Goal: Task Accomplishment & Management: Manage account settings

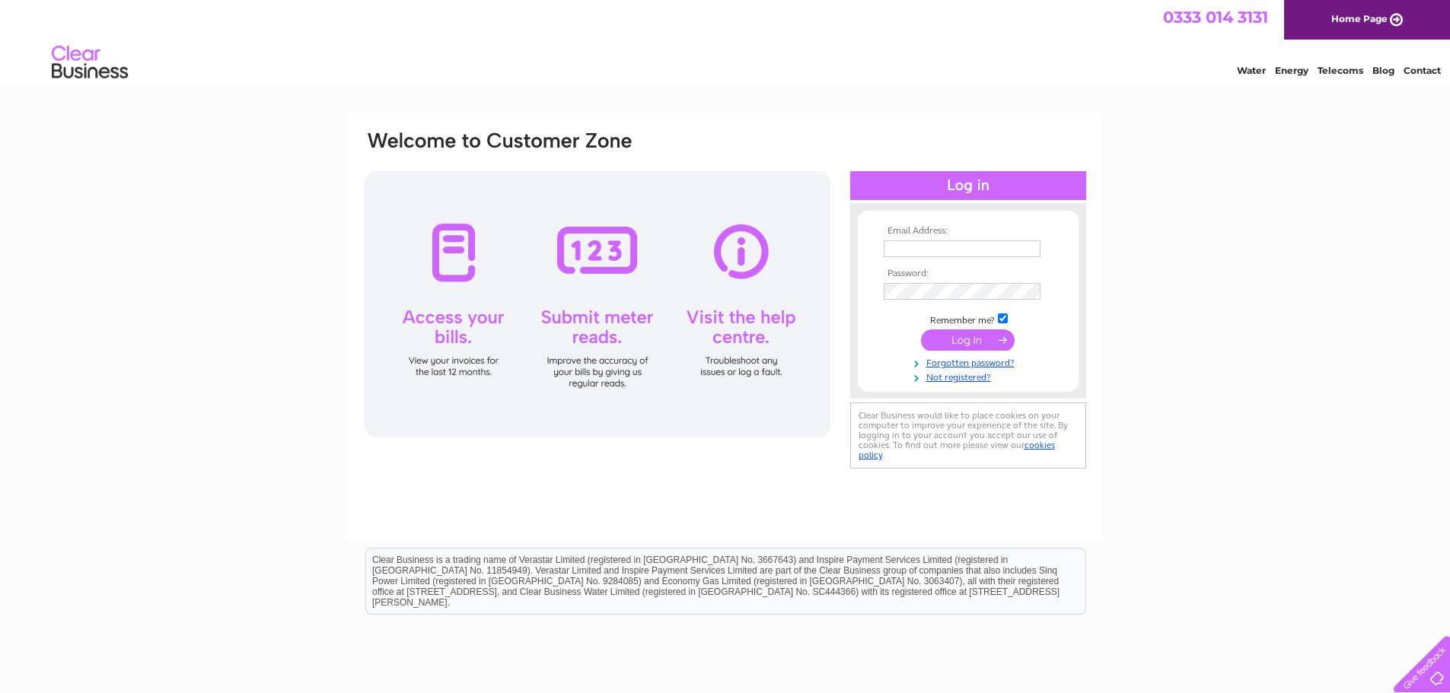
type input "andy@doigs.com"
click at [959, 333] on input "submit" at bounding box center [968, 339] width 94 height 21
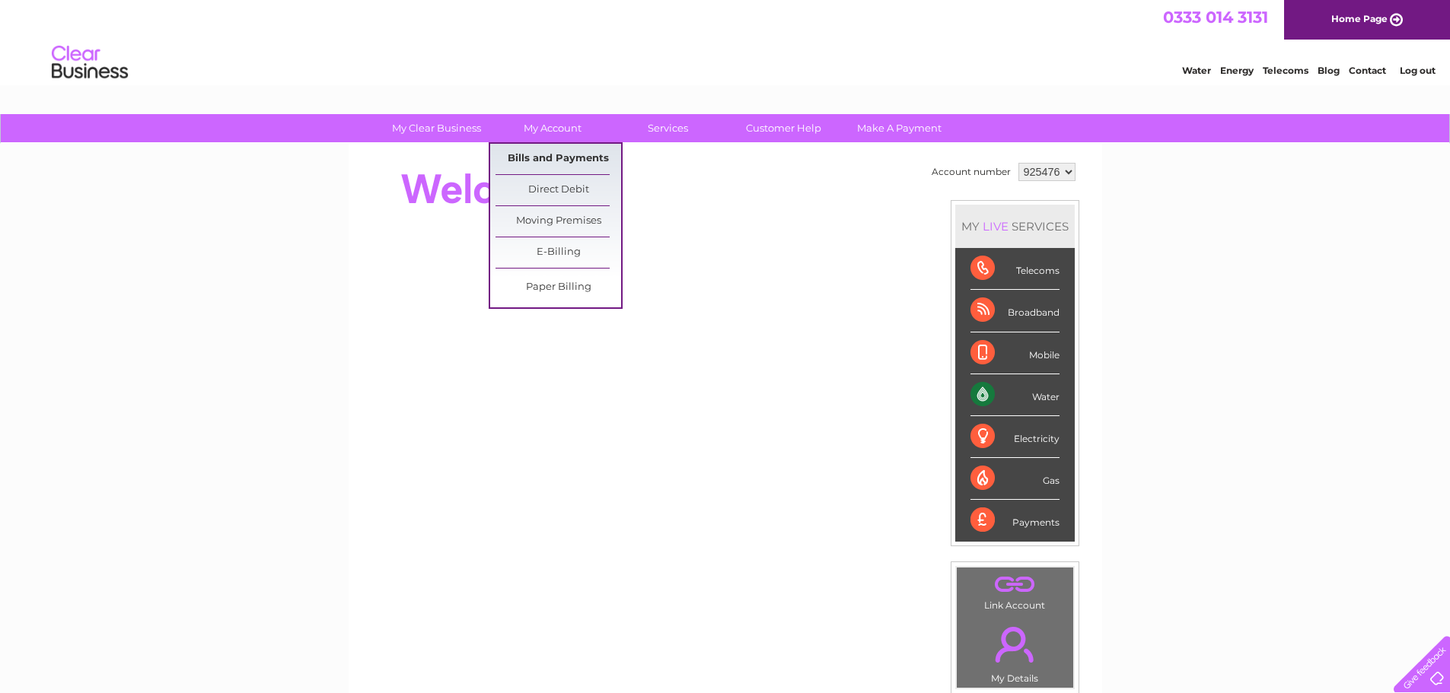
click at [544, 151] on link "Bills and Payments" at bounding box center [558, 159] width 126 height 30
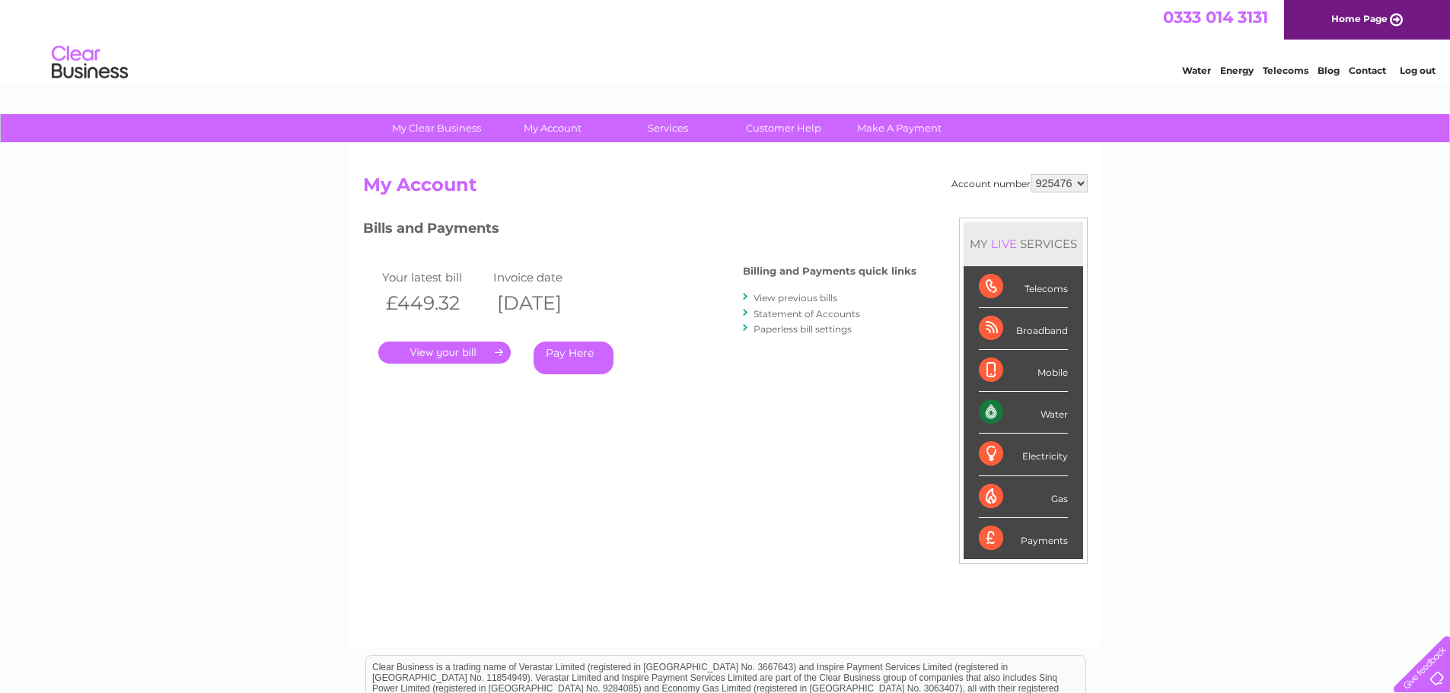
click at [450, 354] on link "." at bounding box center [444, 353] width 132 height 22
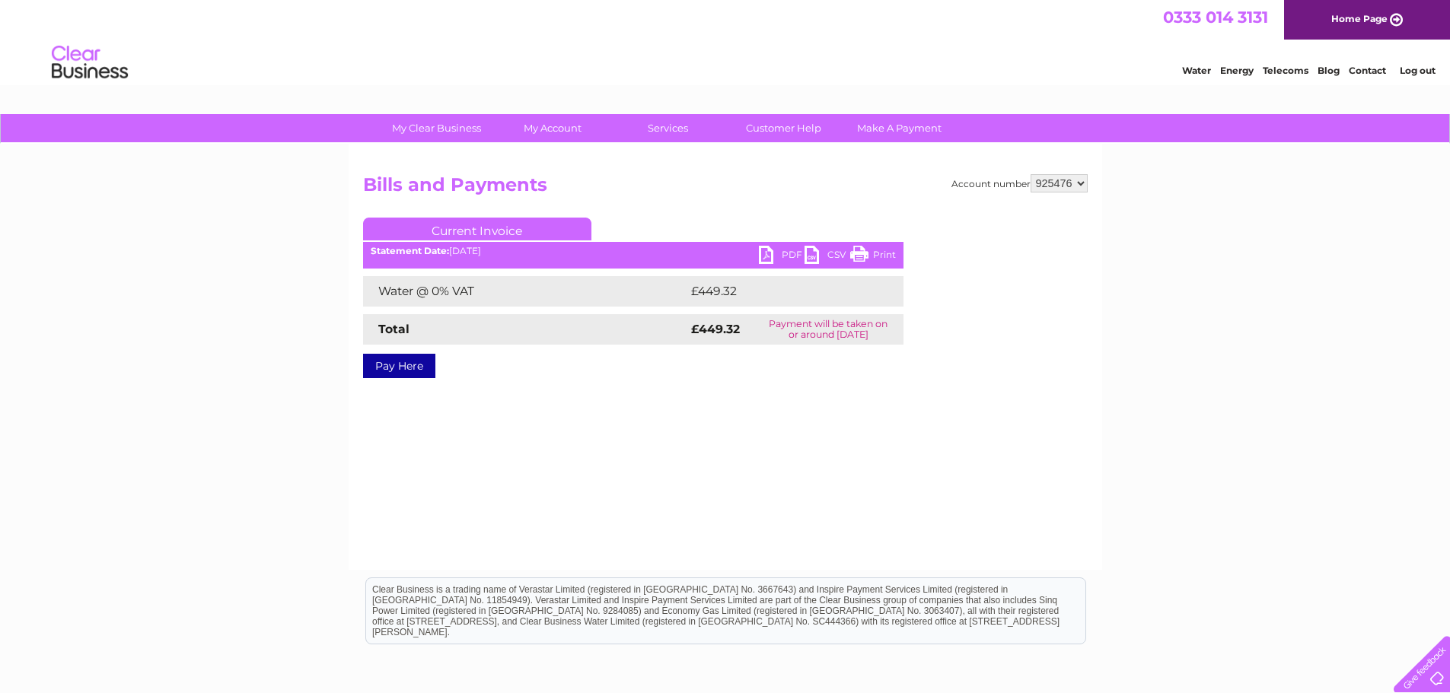
click at [765, 253] on link "PDF" at bounding box center [782, 257] width 46 height 22
click at [1411, 72] on link "Log out" at bounding box center [1417, 70] width 36 height 11
